Goal: Task Accomplishment & Management: Manage account settings

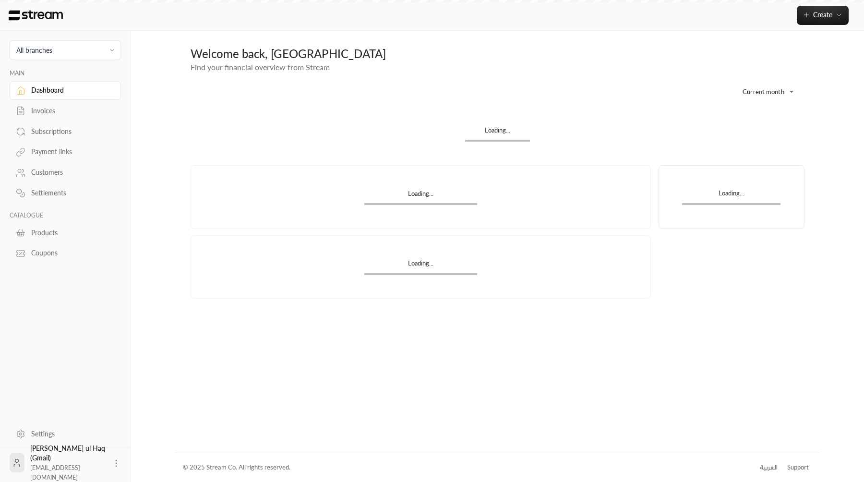
click at [60, 114] on div "Invoices" at bounding box center [70, 111] width 78 height 10
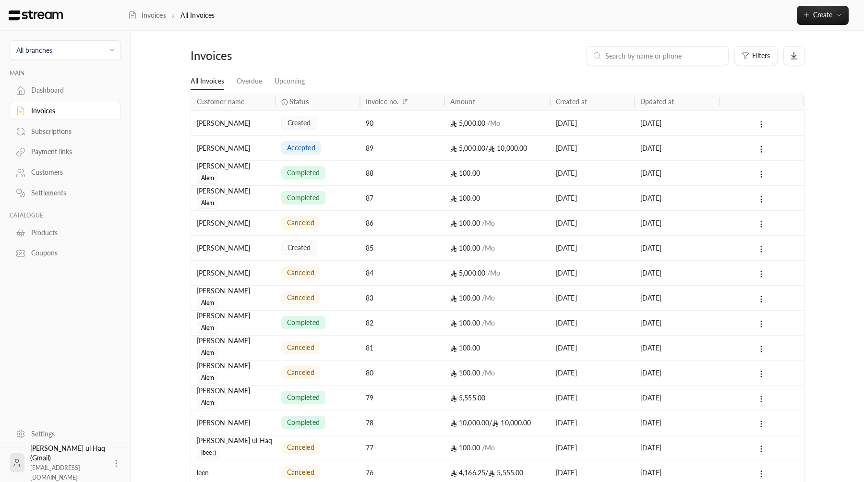
click at [291, 115] on div "created" at bounding box center [317, 123] width 73 height 24
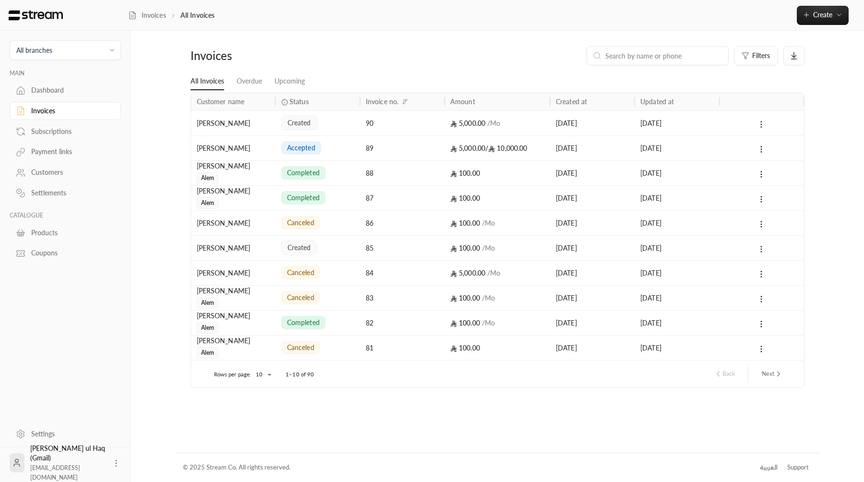
click at [43, 134] on div "Subscriptions" at bounding box center [70, 132] width 78 height 10
